Goal: Find specific page/section: Find specific page/section

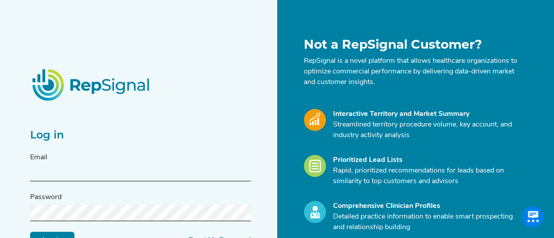
click at [90, 175] on input "text" at bounding box center [140, 173] width 221 height 16
type input "[PERSON_NAME][EMAIL_ADDRESS][PERSON_NAME][DOMAIN_NAME]"
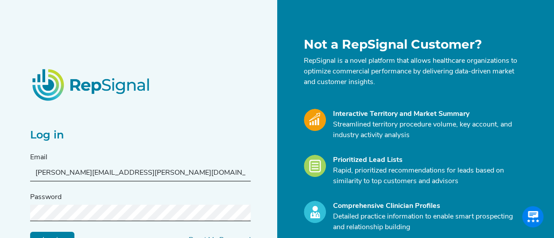
click at [30, 232] on input "Log in" at bounding box center [52, 240] width 44 height 17
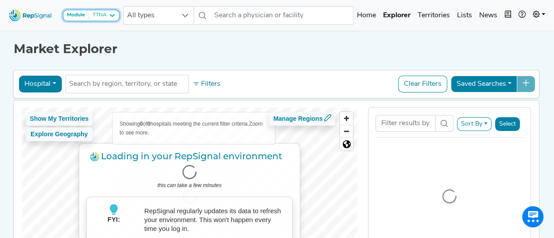
click at [112, 16] on icon at bounding box center [112, 15] width 7 height 7
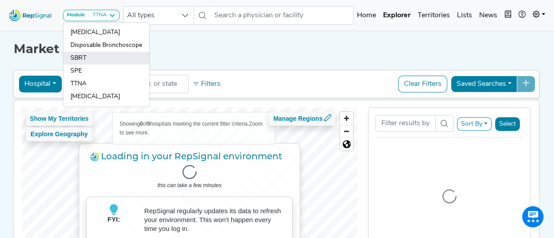
click at [87, 55] on link "SBRT" at bounding box center [106, 58] width 86 height 13
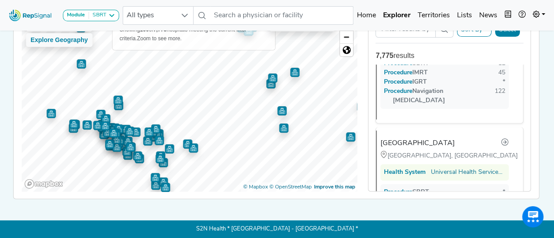
scroll to position [4071, 0]
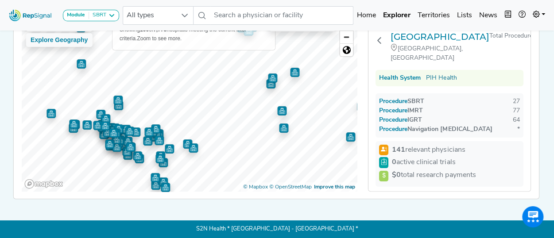
scroll to position [0, 0]
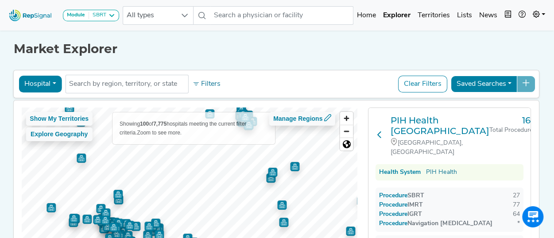
click at [381, 136] on icon at bounding box center [379, 134] width 7 height 7
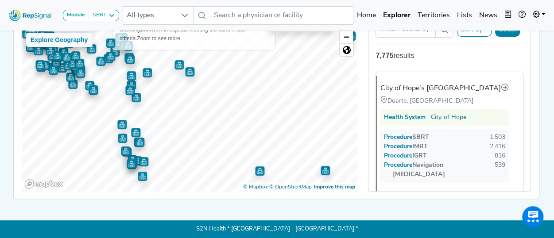
click at [117, 123] on img "Map marker" at bounding box center [121, 124] width 9 height 9
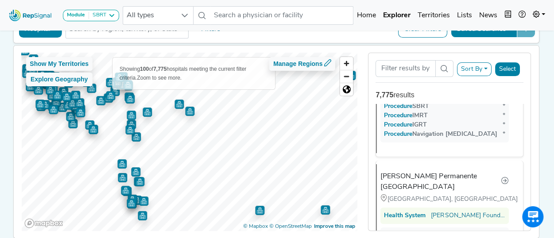
scroll to position [7540, 0]
